Goal: Transaction & Acquisition: Purchase product/service

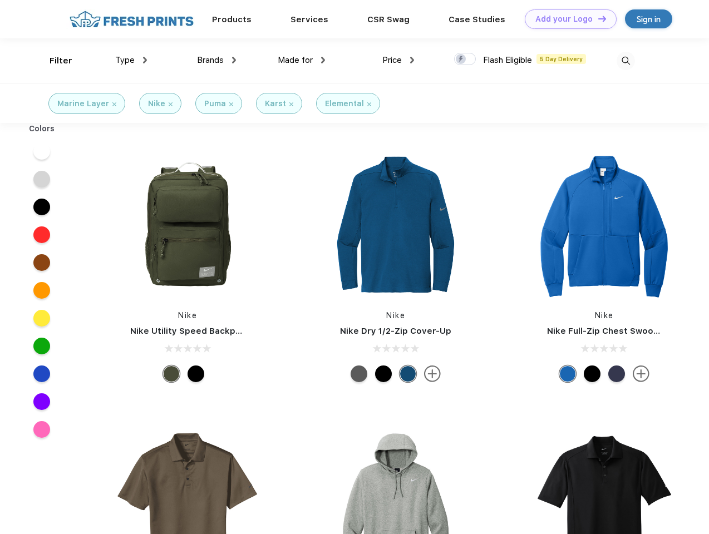
scroll to position [1, 0]
click at [566, 19] on link "Add your Logo Design Tool" at bounding box center [570, 18] width 92 height 19
click at [0, 0] on div "Design Tool" at bounding box center [0, 0] width 0 height 0
click at [597, 18] on link "Add your Logo Design Tool" at bounding box center [570, 18] width 92 height 19
click at [53, 61] on div "Filter" at bounding box center [61, 61] width 23 height 13
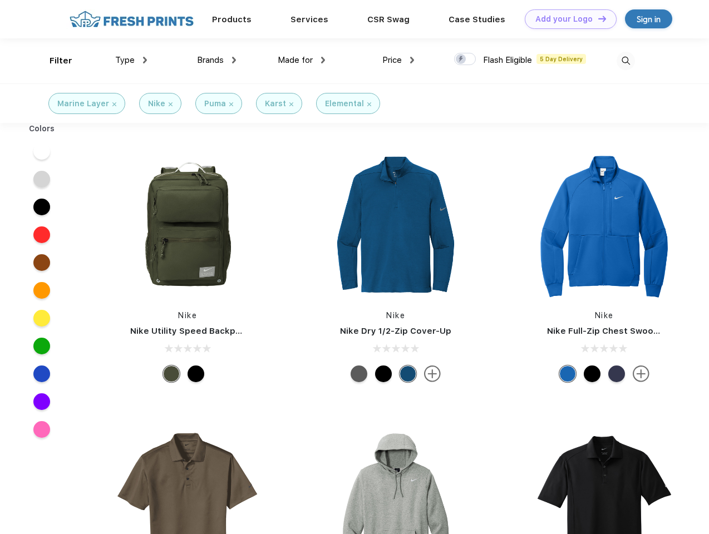
click at [131, 60] on span "Type" at bounding box center [124, 60] width 19 height 10
click at [216, 60] on span "Brands" at bounding box center [210, 60] width 27 height 10
click at [301, 60] on span "Made for" at bounding box center [295, 60] width 35 height 10
click at [398, 60] on span "Price" at bounding box center [391, 60] width 19 height 10
click at [465, 60] on div at bounding box center [465, 59] width 22 height 12
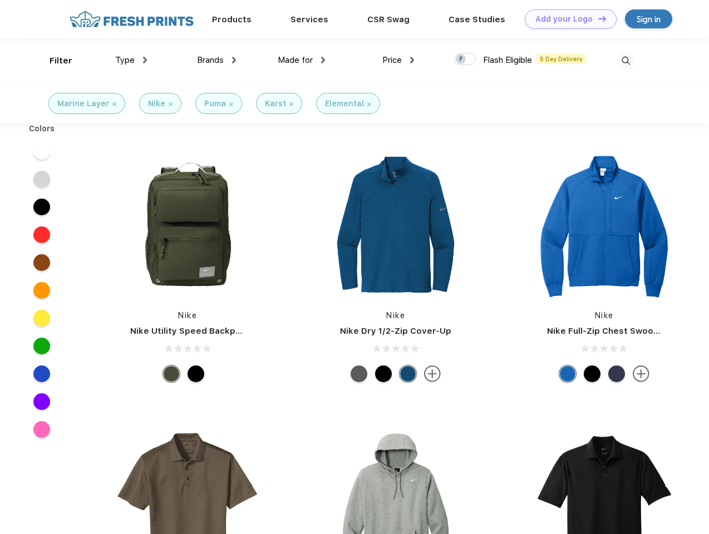
click at [461, 60] on input "checkbox" at bounding box center [457, 55] width 7 height 7
click at [625, 61] on img at bounding box center [625, 61] width 18 height 18
